Goal: Navigation & Orientation: Find specific page/section

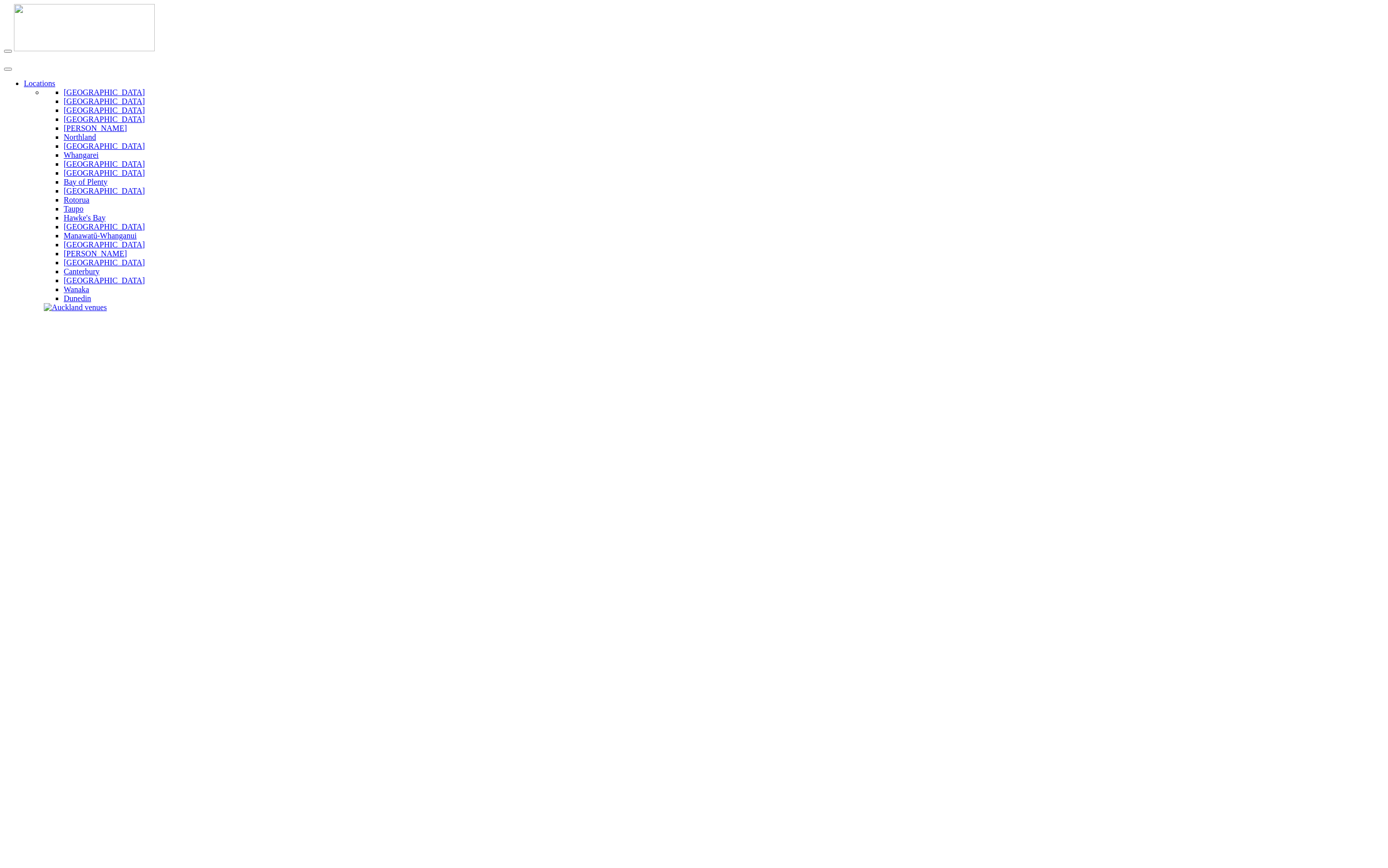
click at [55, 80] on link "Locations" at bounding box center [39, 84] width 31 height 9
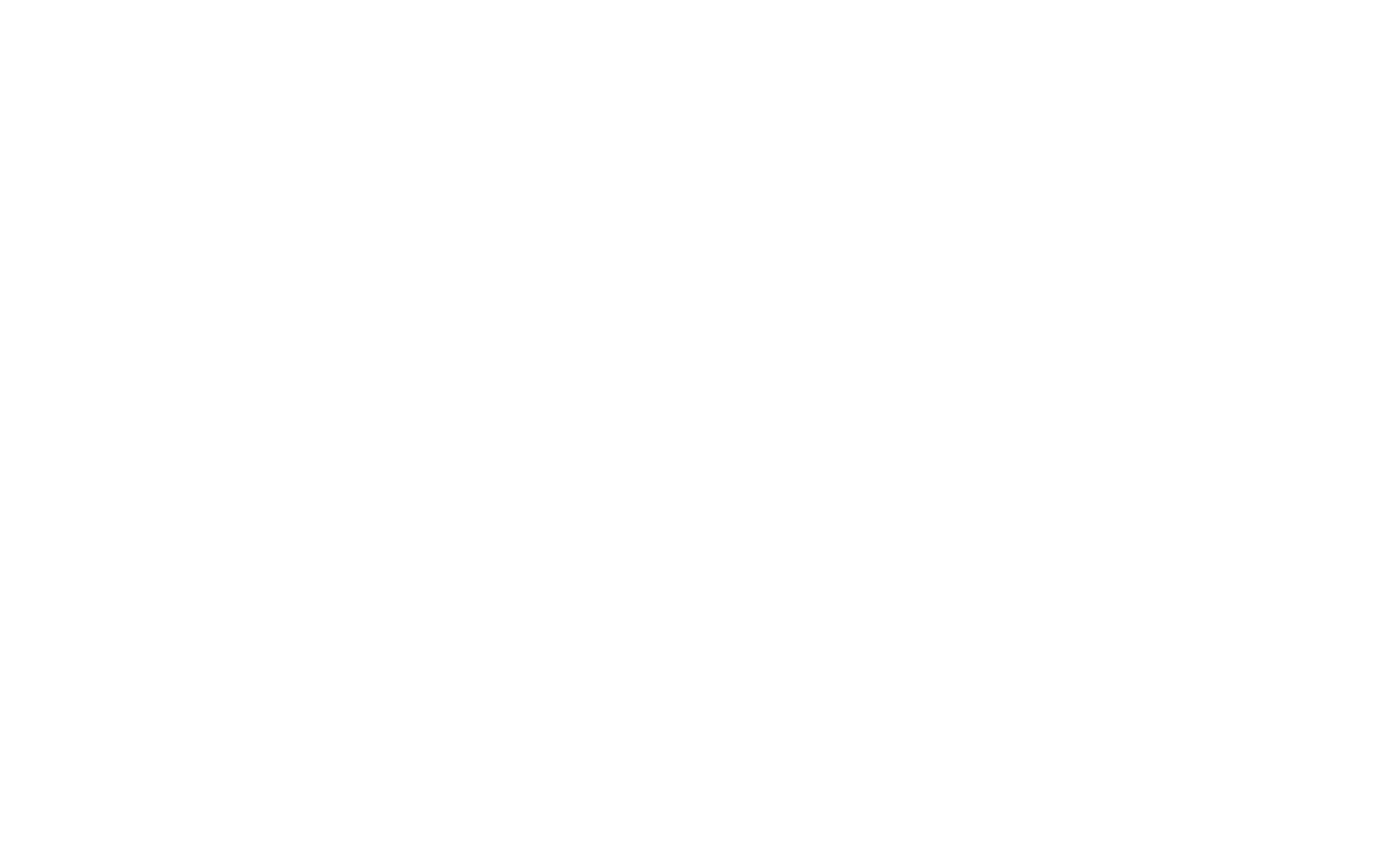
scroll to position [2316, 0]
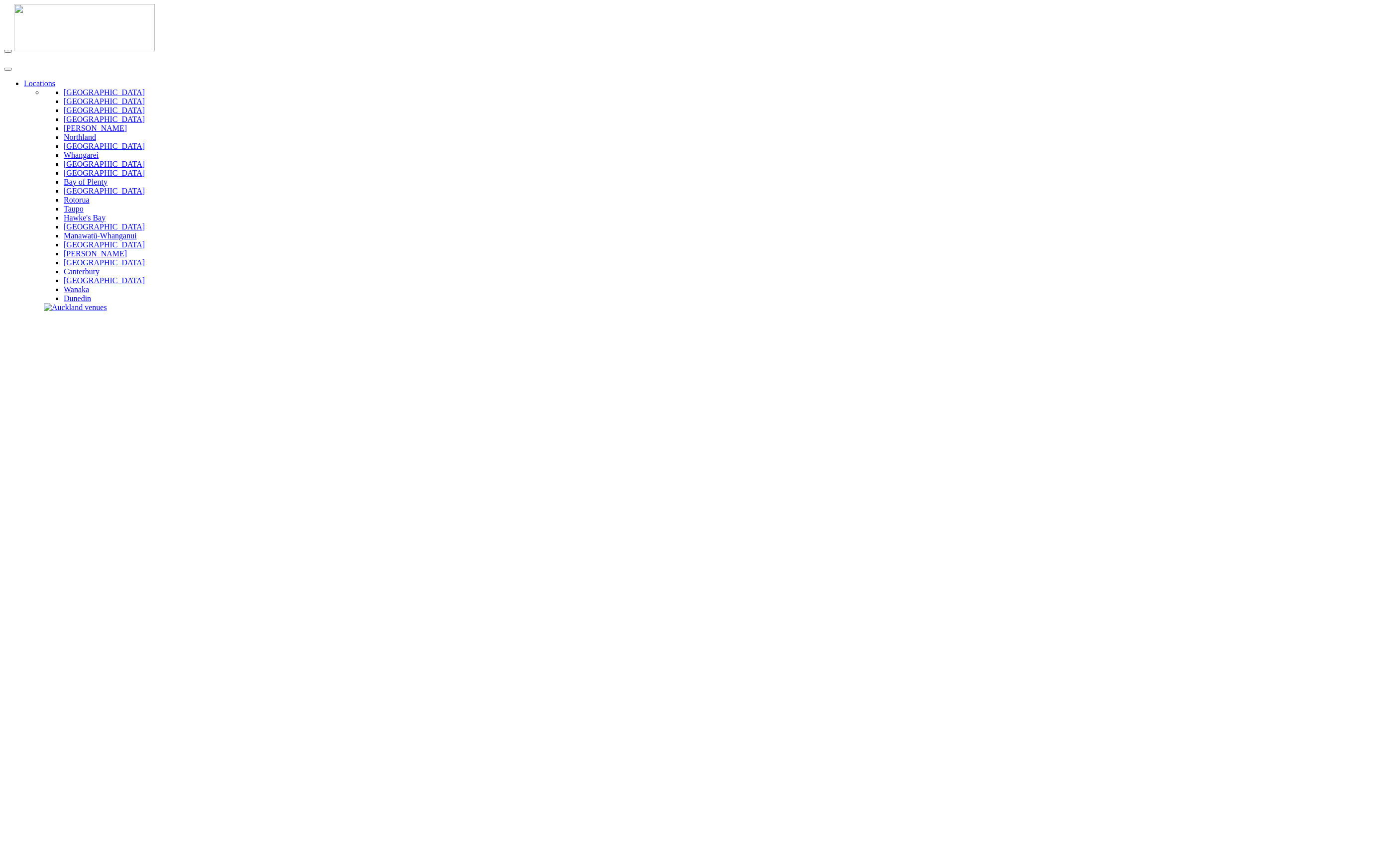
scroll to position [47, 0]
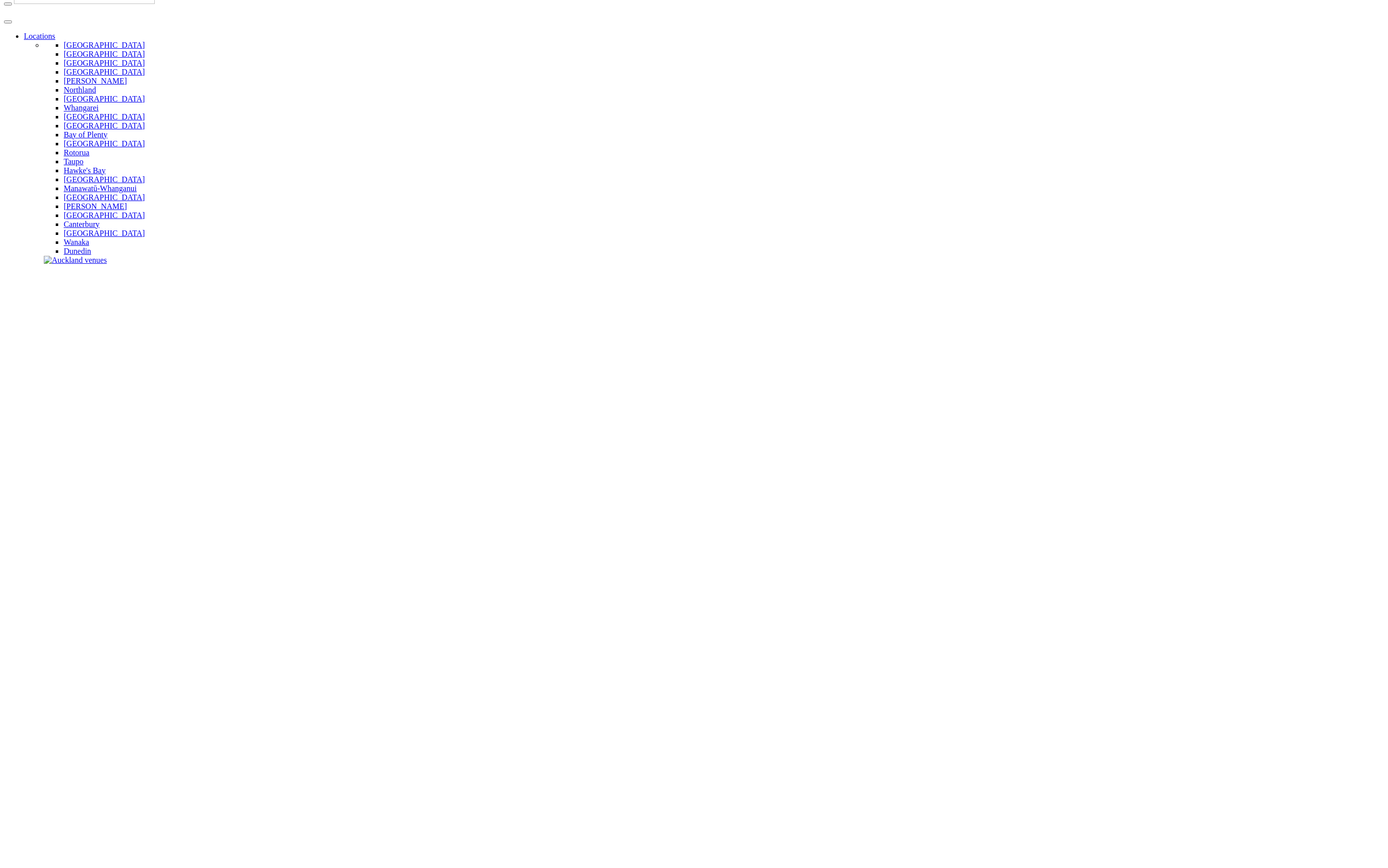
type input "**********"
